Goal: Information Seeking & Learning: Learn about a topic

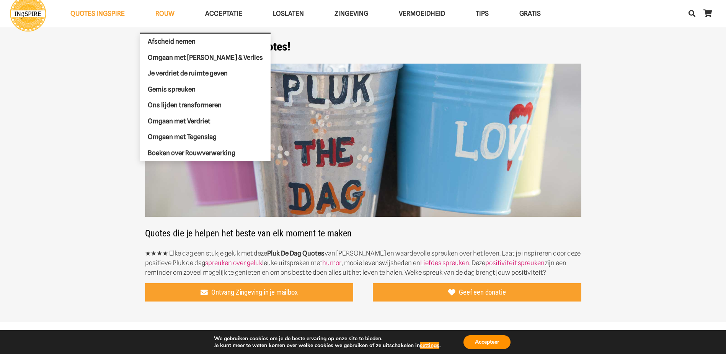
click at [166, 11] on span "ROUW" at bounding box center [164, 14] width 19 height 8
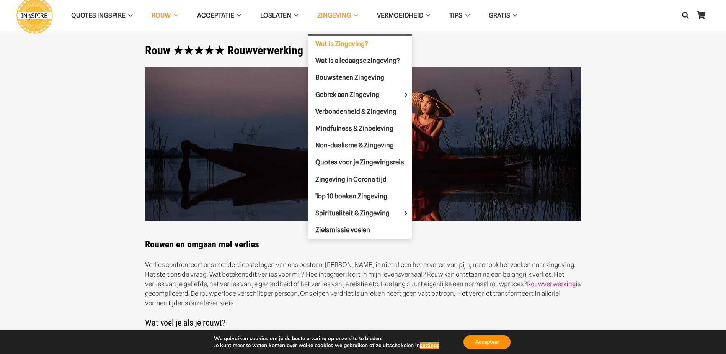
click at [356, 46] on span "Wat is Zingeving?" at bounding box center [341, 44] width 53 height 8
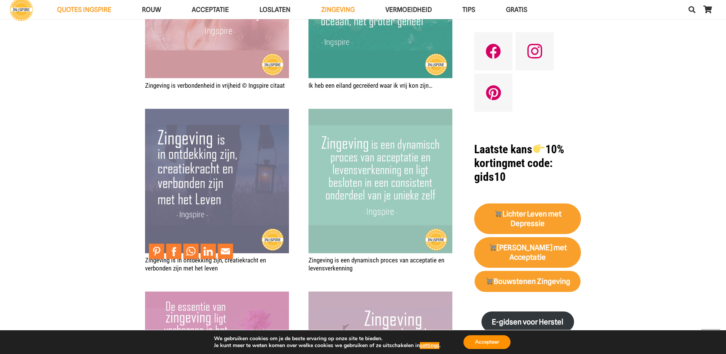
scroll to position [842, 0]
